Goal: Task Accomplishment & Management: Use online tool/utility

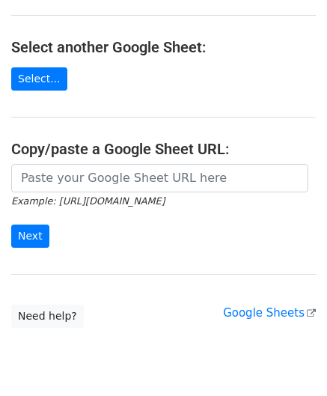
scroll to position [150, 0]
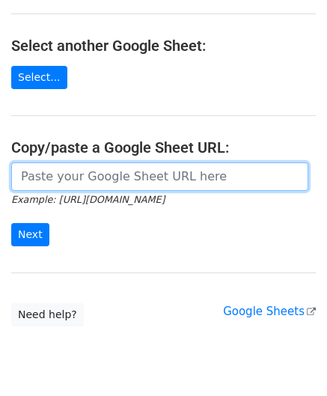
click at [64, 176] on input "url" at bounding box center [159, 176] width 297 height 28
paste input "[URL][DOMAIN_NAME]"
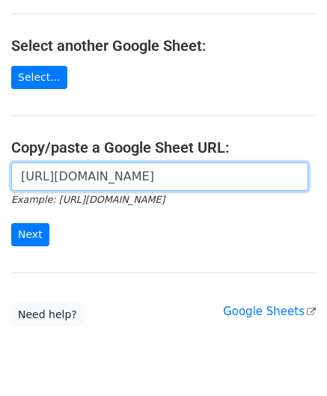
scroll to position [0, 349]
type input "[URL][DOMAIN_NAME]"
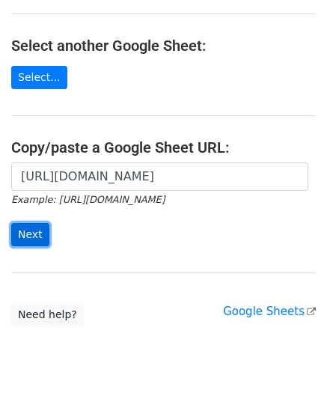
click at [32, 229] on input "Next" at bounding box center [30, 234] width 38 height 23
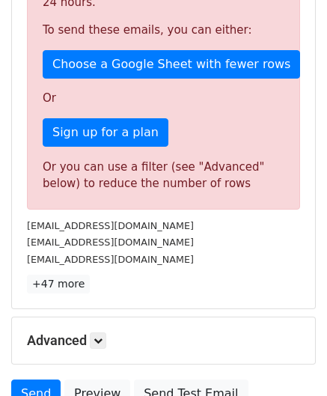
scroll to position [505, 0]
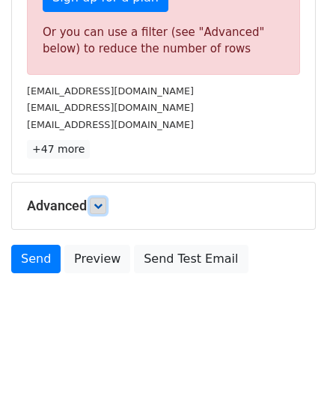
click at [101, 203] on icon at bounding box center [98, 205] width 9 height 9
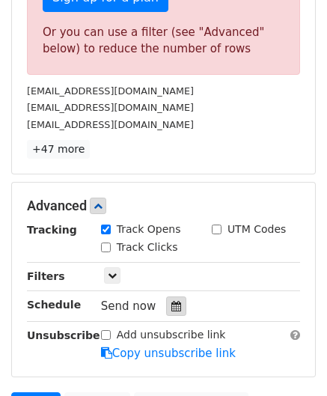
click at [166, 306] on div at bounding box center [176, 305] width 20 height 19
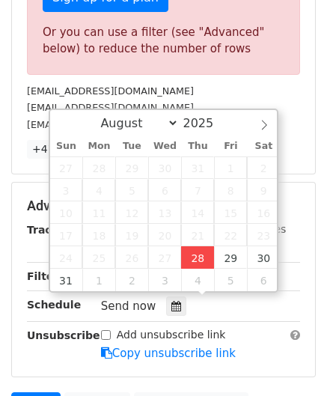
type input "[DATE] 12:00"
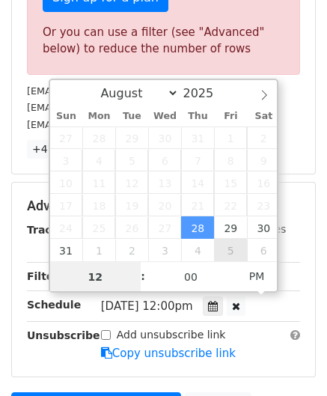
paste input "8"
type input "8"
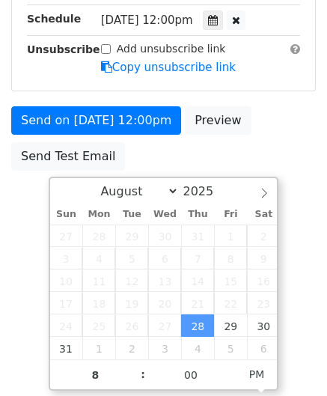
type input "[DATE] 20:00"
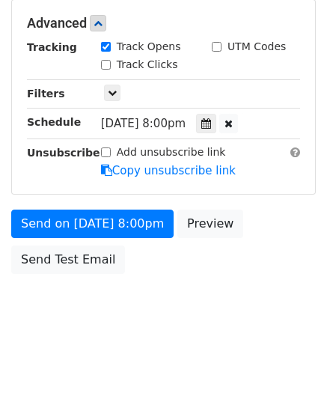
scroll to position [686, 0]
